Goal: Task Accomplishment & Management: Use online tool/utility

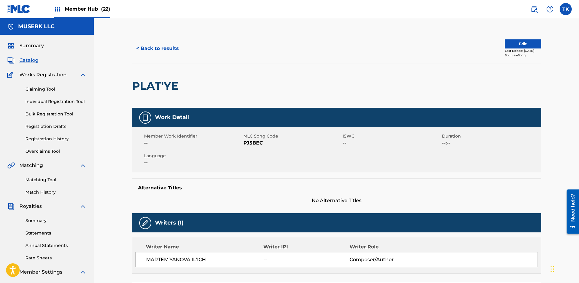
click at [84, 6] on span "Member Hub (22)" at bounding box center [87, 8] width 45 height 7
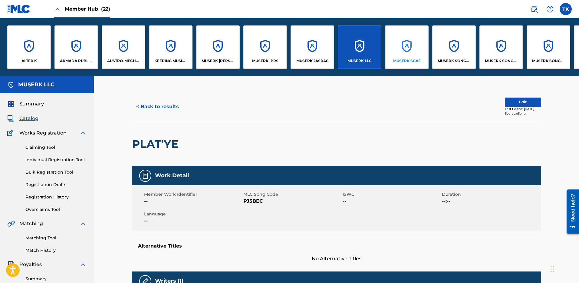
click at [404, 49] on div "MUSERK SGAE" at bounding box center [407, 47] width 44 height 44
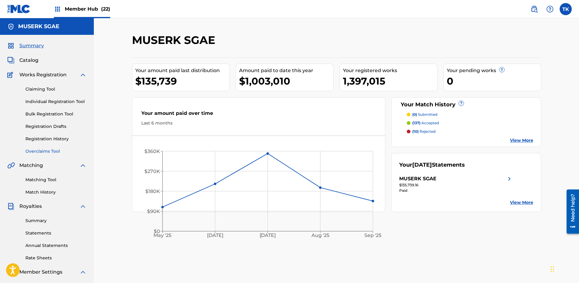
click at [44, 149] on link "Overclaims Tool" at bounding box center [55, 151] width 61 height 6
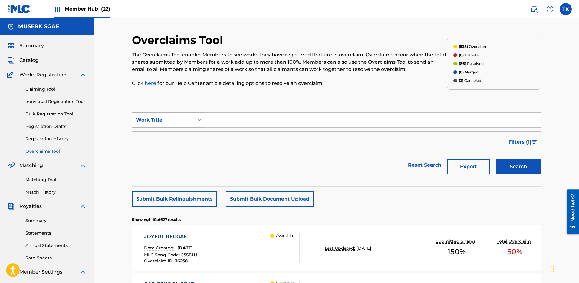
click at [158, 118] on div "Work Title" at bounding box center [163, 119] width 54 height 7
click at [166, 132] on div "MLC Song Code" at bounding box center [168, 134] width 73 height 15
drag, startPoint x: 225, startPoint y: 120, endPoint x: 229, endPoint y: 120, distance: 3.9
click at [226, 120] on input "Search Form" at bounding box center [373, 120] width 336 height 15
paste input "ES1PAF"
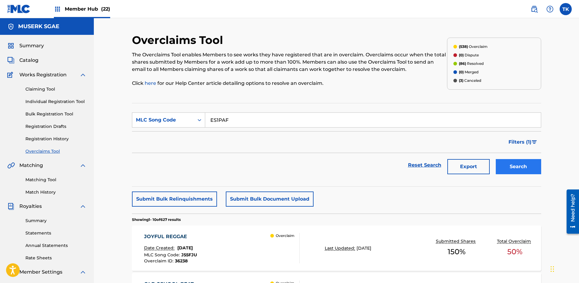
type input "ES1PAF"
click at [527, 166] on button "Search" at bounding box center [518, 166] width 45 height 15
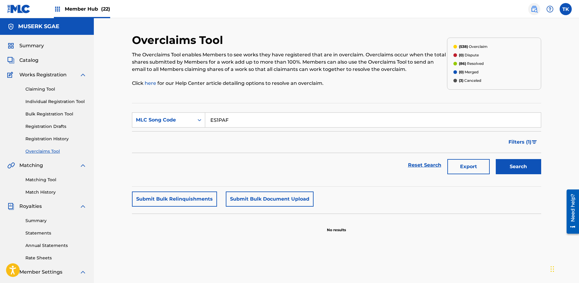
click at [530, 7] on img at bounding box center [533, 8] width 7 height 7
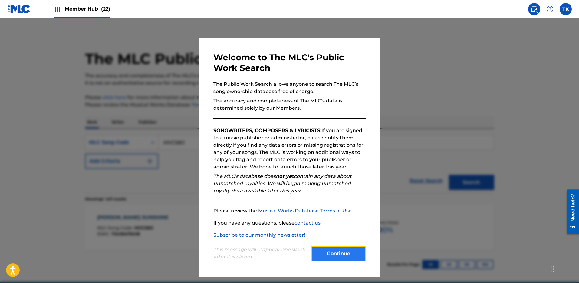
click at [357, 254] on button "Continue" at bounding box center [338, 253] width 54 height 15
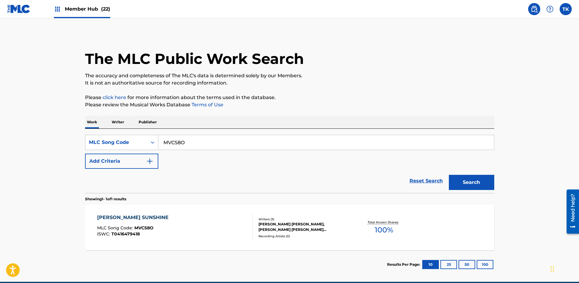
click at [217, 149] on input "MVCS8O" at bounding box center [326, 142] width 336 height 15
paste input "ES1PAF"
type input "ES1PAF"
click at [477, 183] on button "Search" at bounding box center [471, 182] width 45 height 15
click at [298, 217] on div "EL CANTANTE MLC Song Code : ES1PAF ISWC : T3252680147 Overclaim Writers ( 1 ) […" at bounding box center [289, 227] width 409 height 45
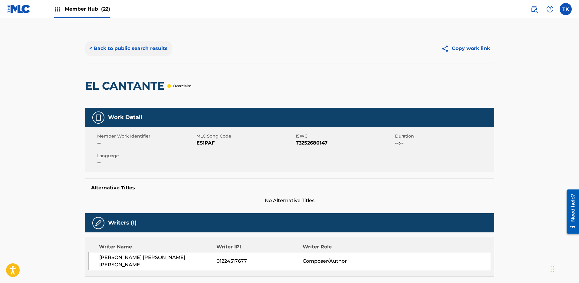
click at [144, 48] on button "< Back to public search results" at bounding box center [128, 48] width 87 height 15
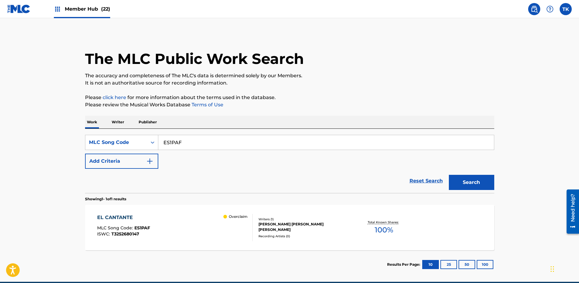
click at [101, 9] on span "(22)" at bounding box center [105, 9] width 9 height 6
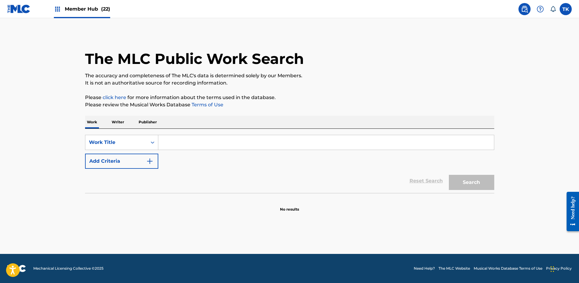
click at [100, 5] on span "Member Hub (22)" at bounding box center [87, 8] width 45 height 7
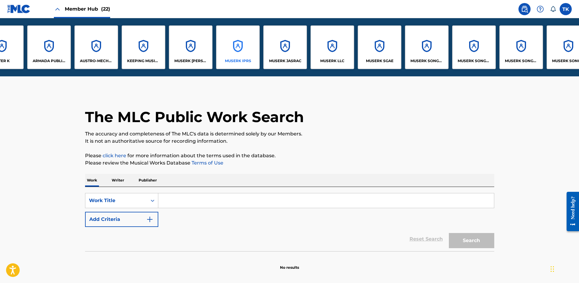
scroll to position [0, 41]
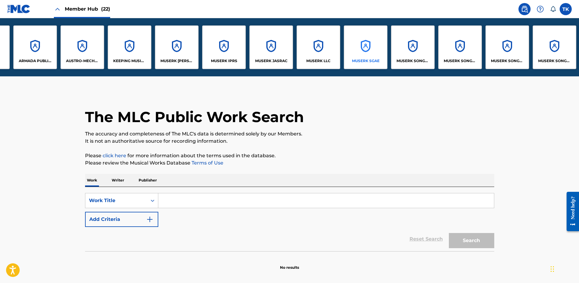
click at [361, 53] on div "MUSERK SGAE" at bounding box center [366, 47] width 44 height 44
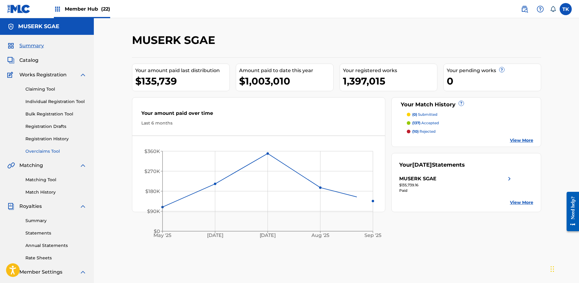
click at [38, 153] on link "Overclaims Tool" at bounding box center [55, 151] width 61 height 6
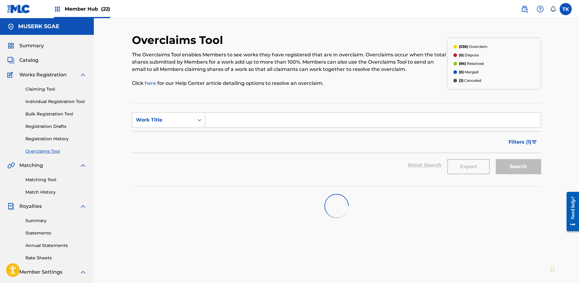
click at [224, 123] on input "Search Form" at bounding box center [373, 120] width 336 height 15
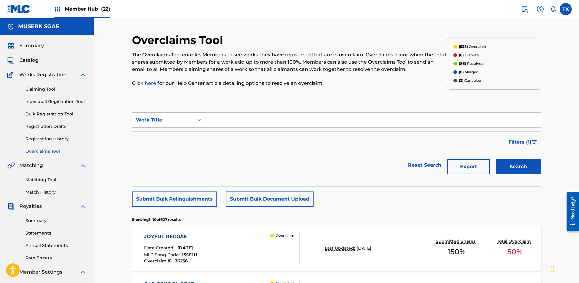
click at [191, 123] on div "Work Title" at bounding box center [163, 119] width 62 height 11
click at [191, 135] on div "MLC Song Code" at bounding box center [168, 134] width 73 height 15
click at [241, 119] on input "Search Form" at bounding box center [373, 120] width 336 height 15
click at [521, 166] on button "Search" at bounding box center [518, 166] width 45 height 15
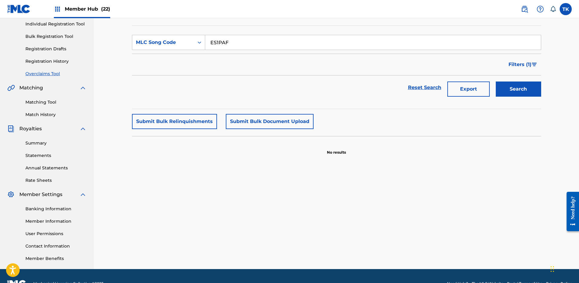
scroll to position [81, 0]
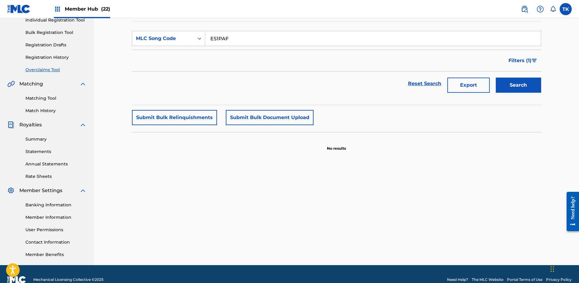
click at [260, 42] on input "ES1PAF" at bounding box center [373, 38] width 336 height 15
paste input "BE0G2D"
click at [507, 85] on button "Search" at bounding box center [518, 84] width 45 height 15
click at [221, 44] on input "BE0G2D" at bounding box center [373, 38] width 336 height 15
paste input "ES1PAF"
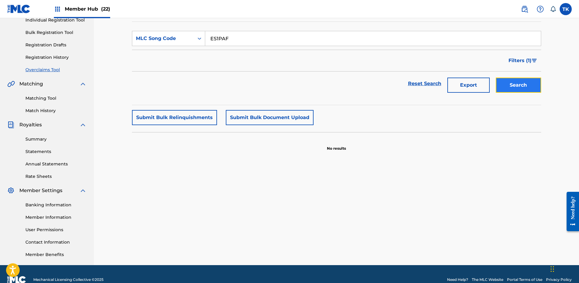
click at [533, 85] on button "Search" at bounding box center [518, 84] width 45 height 15
click at [272, 38] on input "ES1PAF" at bounding box center [373, 38] width 336 height 15
paste input "BE0G2D"
type input "BE0G2D"
click at [523, 86] on button "Search" at bounding box center [518, 84] width 45 height 15
